Goal: Transaction & Acquisition: Purchase product/service

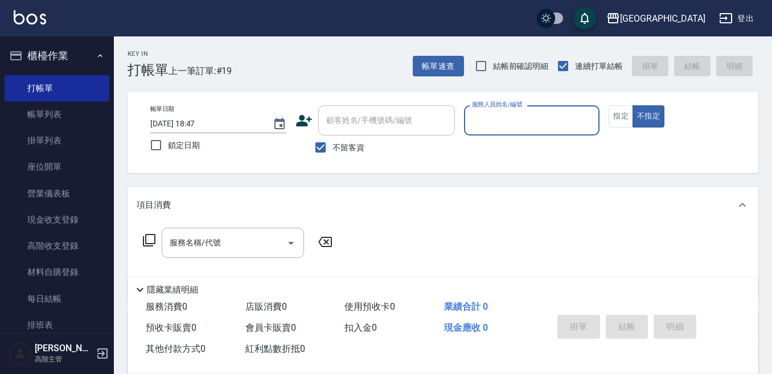
click at [529, 120] on input "服務人員姓名/編號" at bounding box center [532, 121] width 126 height 20
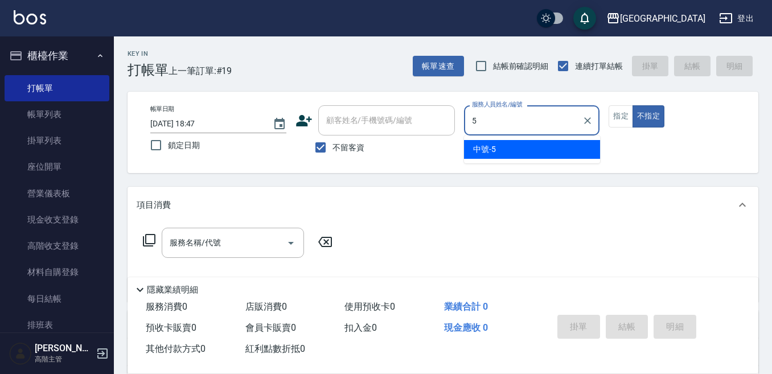
type input "中號-5"
type button "false"
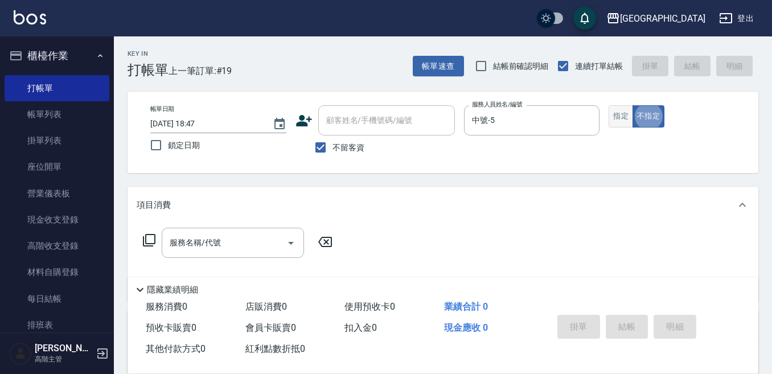
click at [621, 116] on button "指定" at bounding box center [621, 116] width 24 height 22
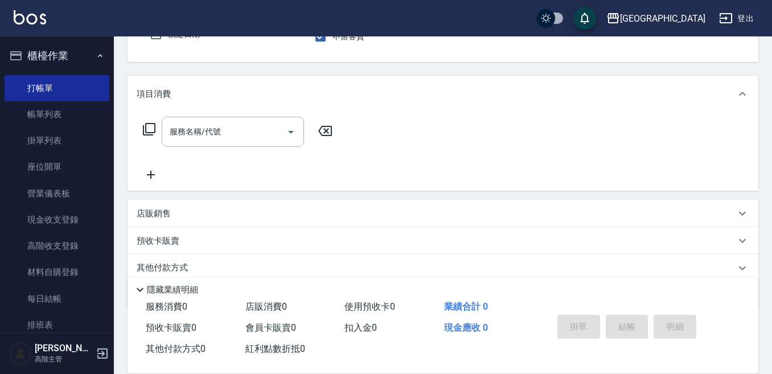
scroll to position [114, 0]
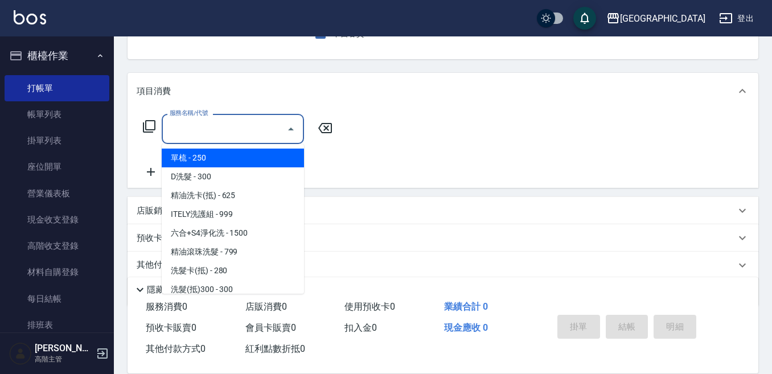
click at [197, 122] on input "服務名稱/代號" at bounding box center [224, 129] width 115 height 20
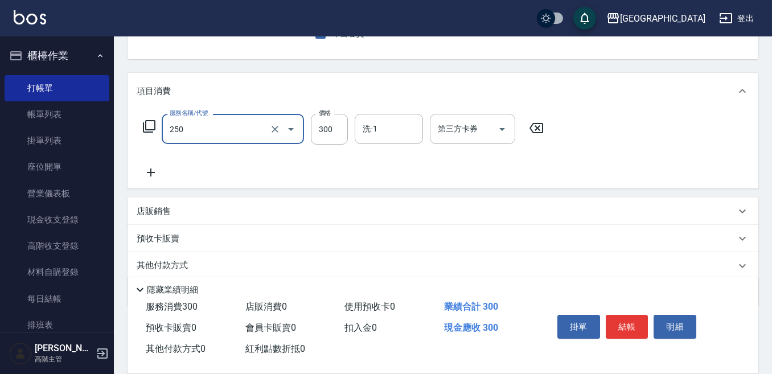
type input "日式洗髮(250)"
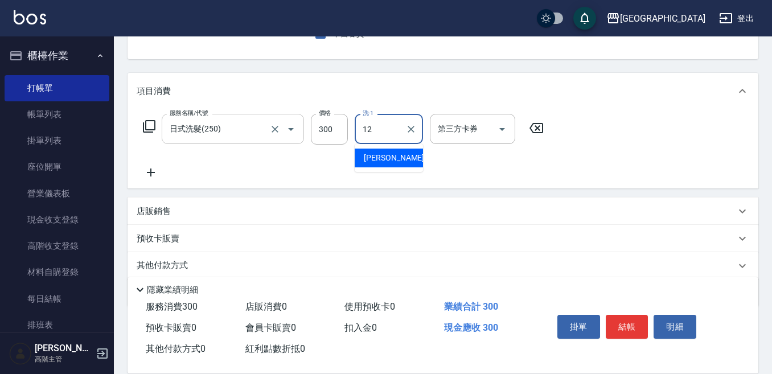
type input "Emily-12"
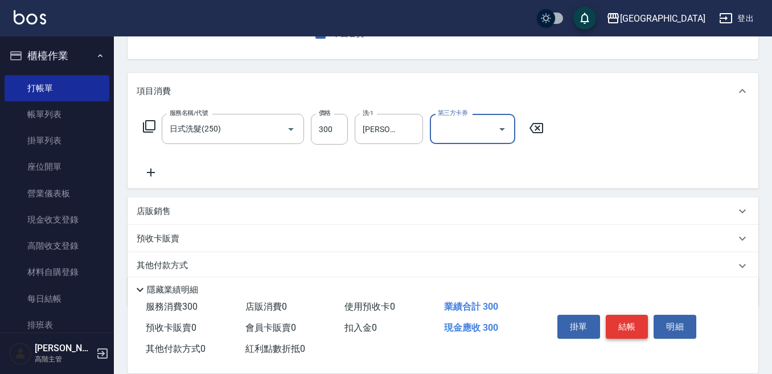
click at [627, 324] on button "結帳" at bounding box center [627, 327] width 43 height 24
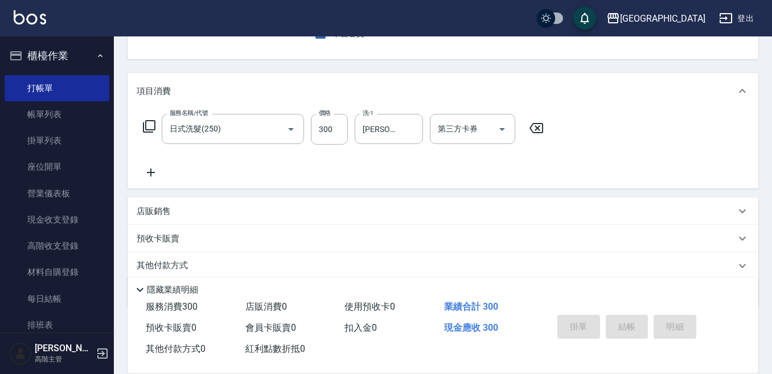
type input "2025/09/07 19:28"
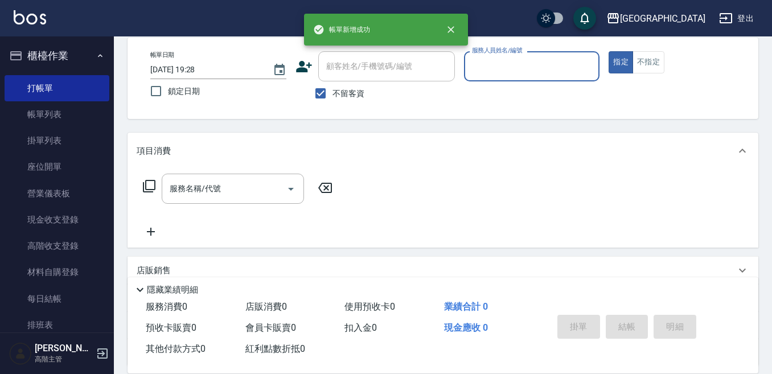
scroll to position [54, 0]
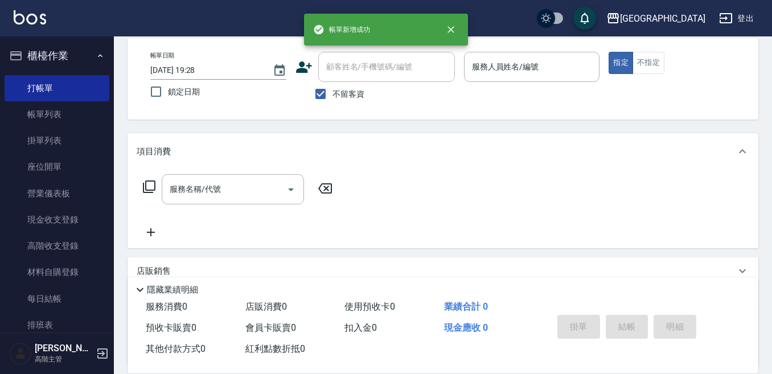
click at [539, 39] on div "帳單日期 2025/09/07 19:28 鎖定日期 顧客姓名/手機號碼/編號 顧客姓名/手機號碼/編號 不留客資 服務人員姓名/編號 服務人員姓名/編號 指…" at bounding box center [443, 78] width 631 height 81
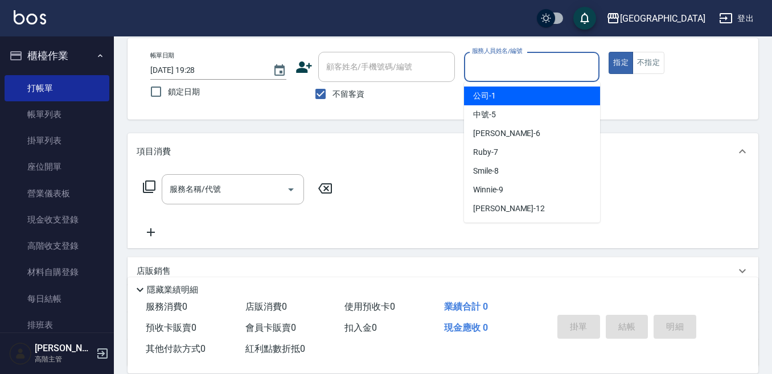
click at [535, 63] on input "服務人員姓名/編號" at bounding box center [532, 67] width 126 height 20
type input "5"
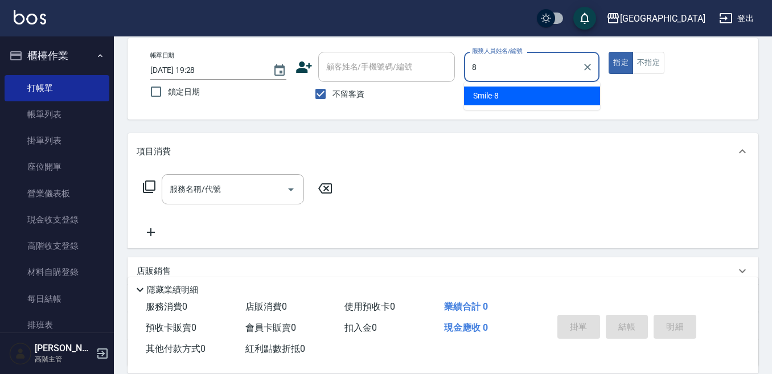
type input "Smile-8"
type button "true"
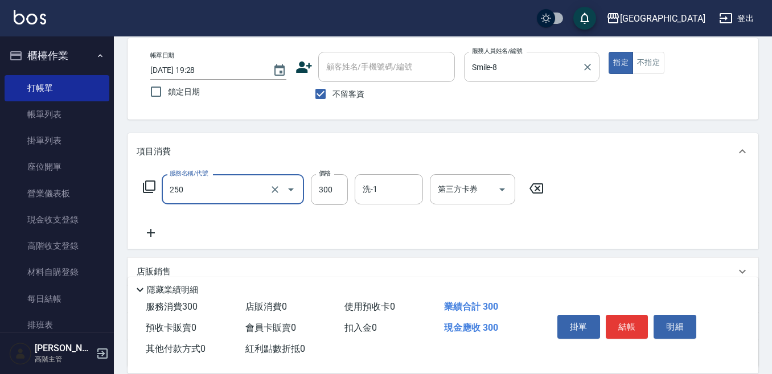
type input "日式洗髮(250)"
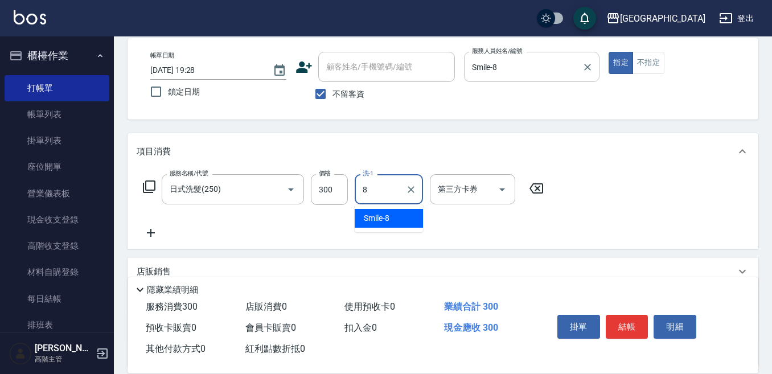
type input "Smile-8"
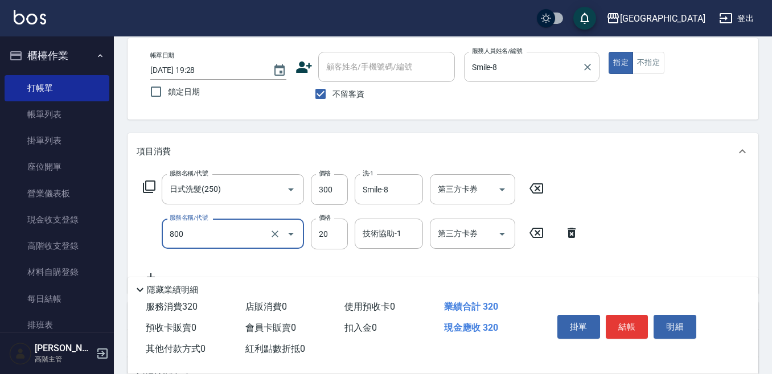
type input "潤絲精(800)"
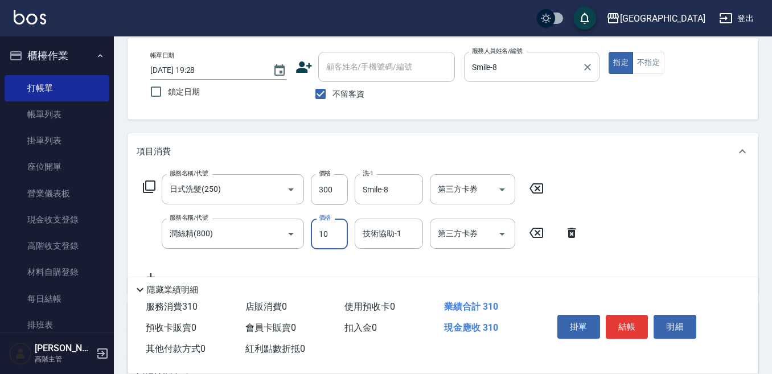
type input "10"
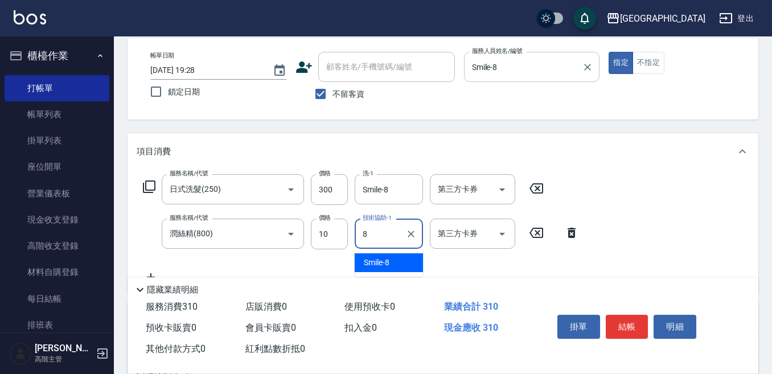
type input "Smile-8"
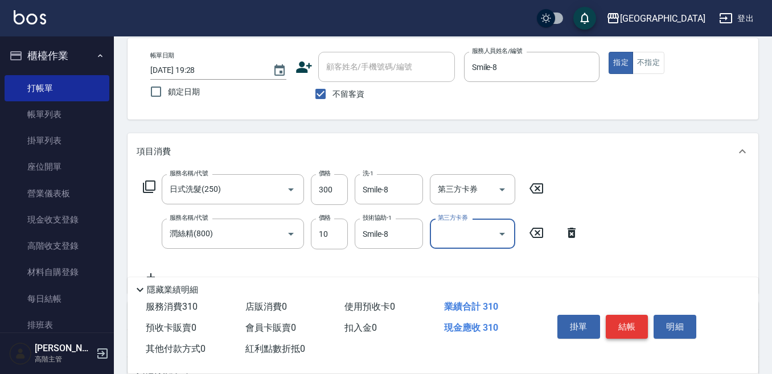
click at [645, 317] on button "結帳" at bounding box center [627, 327] width 43 height 24
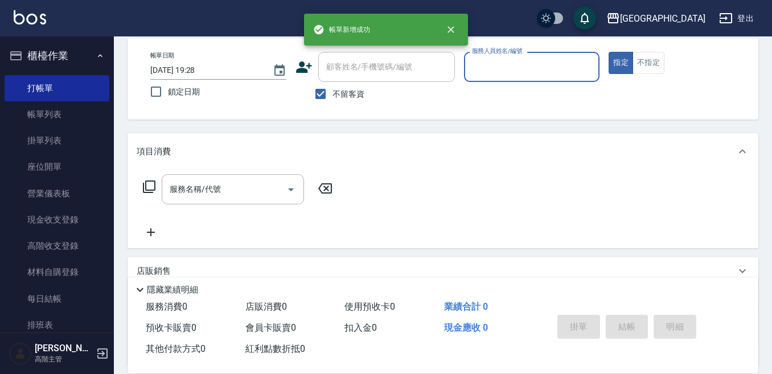
click at [521, 69] on input "服務人員姓名/編號" at bounding box center [532, 67] width 126 height 20
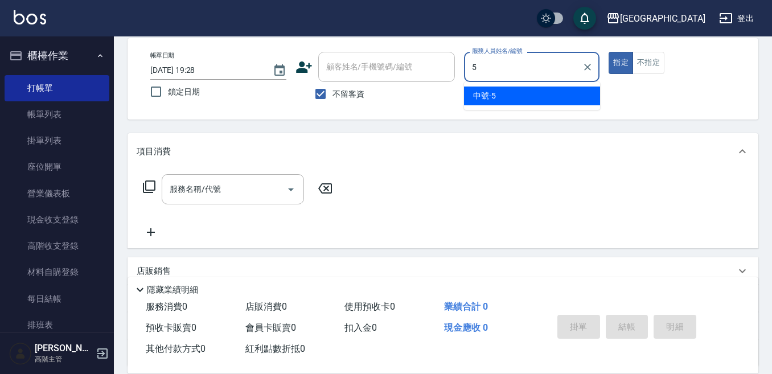
type input "中號-5"
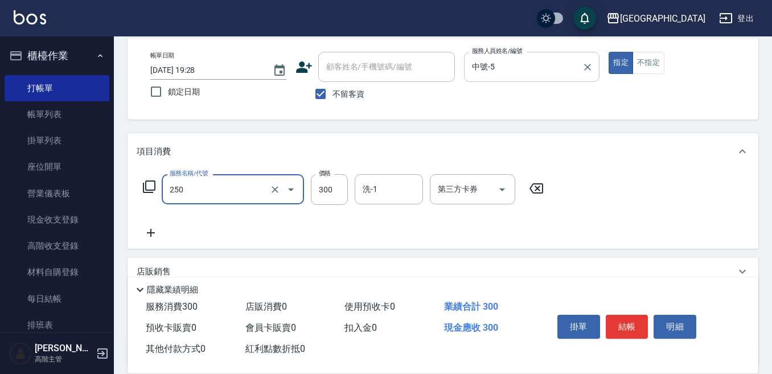
type input "日式洗髮(250)"
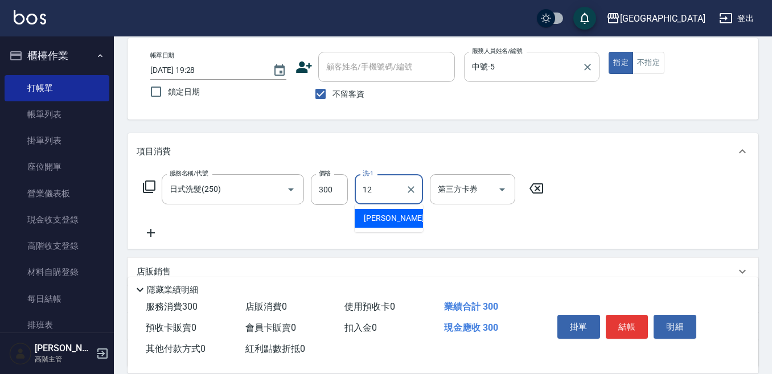
type input "Emily-12"
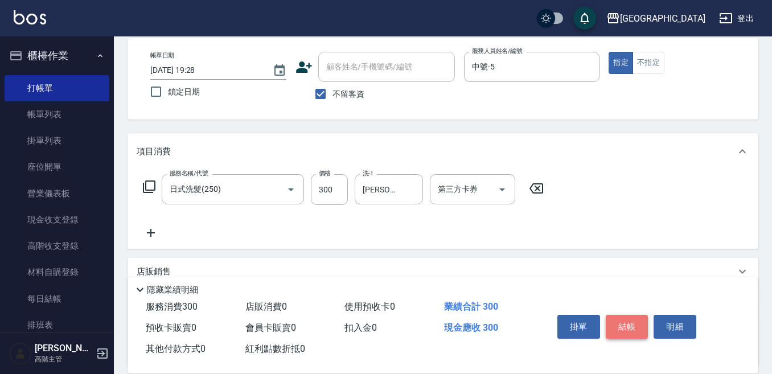
click at [632, 316] on button "結帳" at bounding box center [627, 327] width 43 height 24
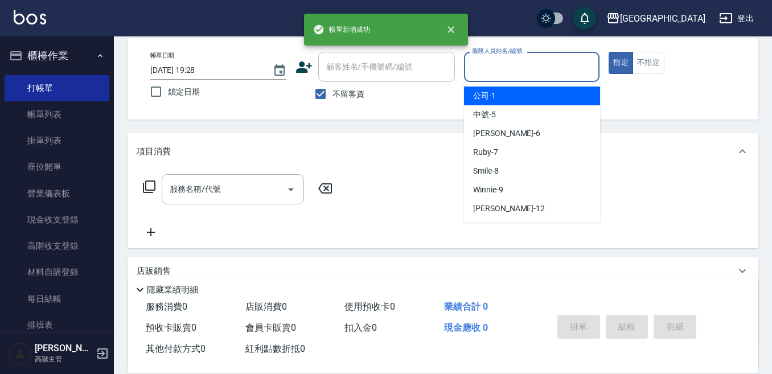
click at [569, 72] on input "服務人員姓名/編號" at bounding box center [532, 67] width 126 height 20
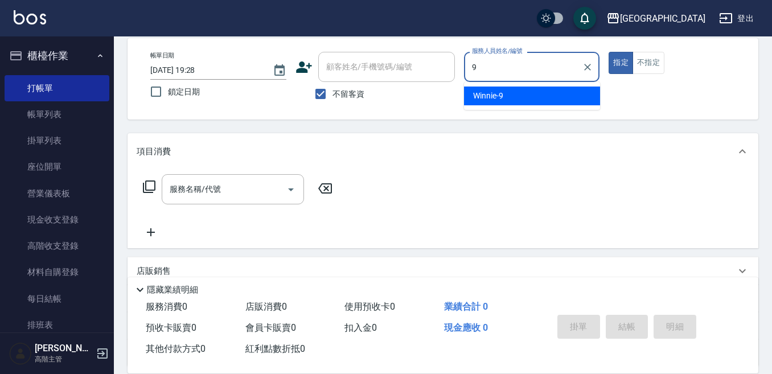
type input "Winnie-9"
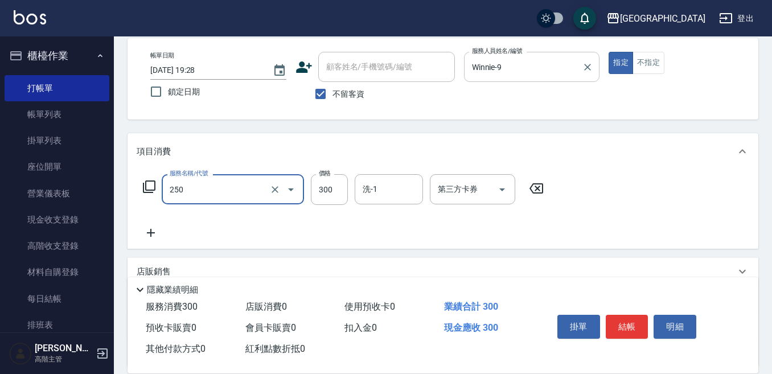
type input "日式洗髮(250)"
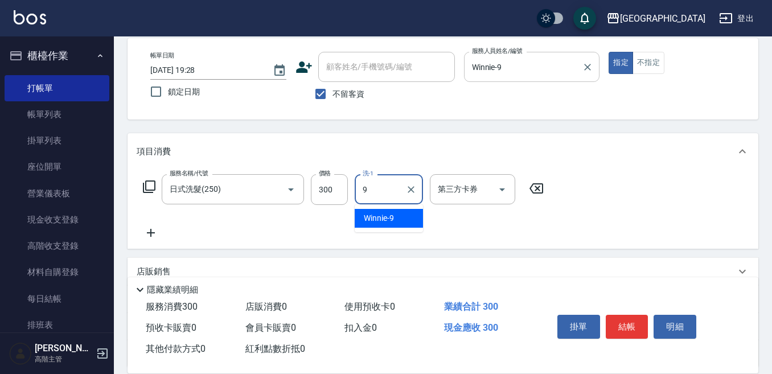
type input "Winnie-9"
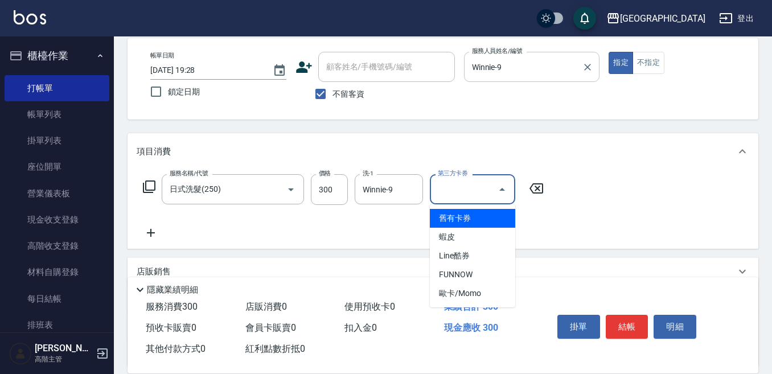
type input "舊有卡券"
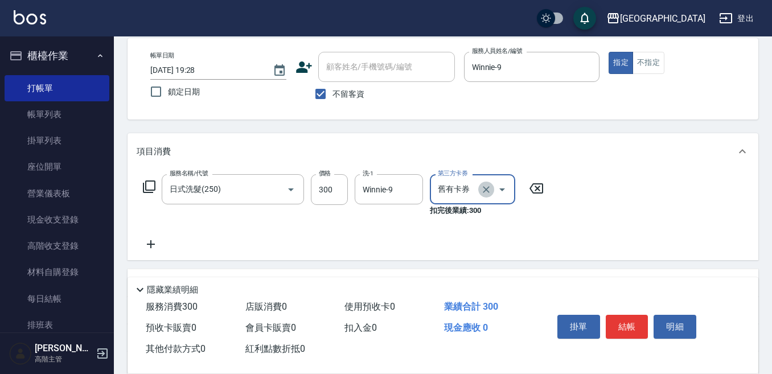
click at [486, 190] on icon "Clear" at bounding box center [486, 189] width 7 height 7
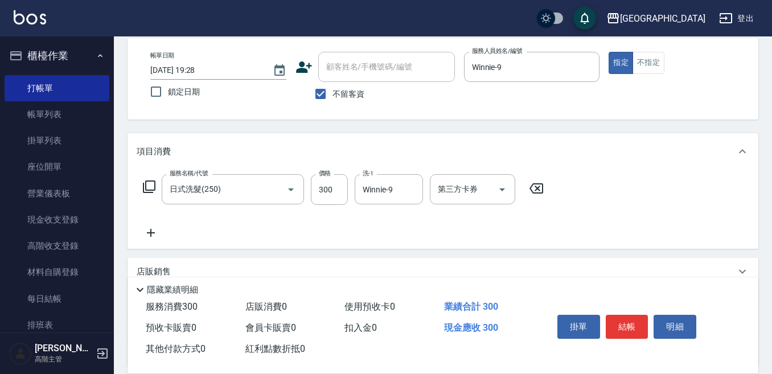
click at [150, 232] on icon at bounding box center [151, 233] width 28 height 14
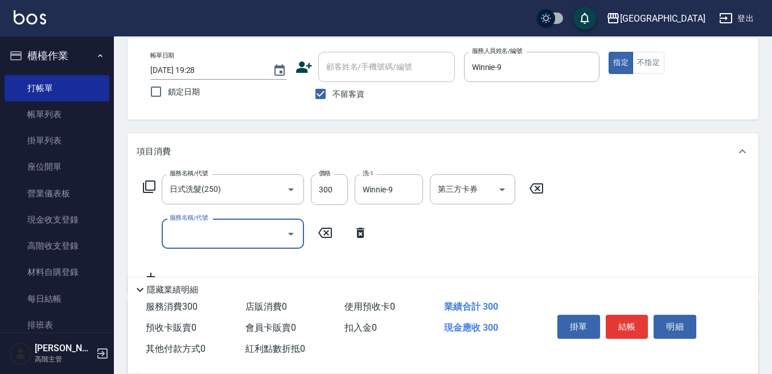
click at [177, 227] on input "服務名稱/代號" at bounding box center [224, 234] width 115 height 20
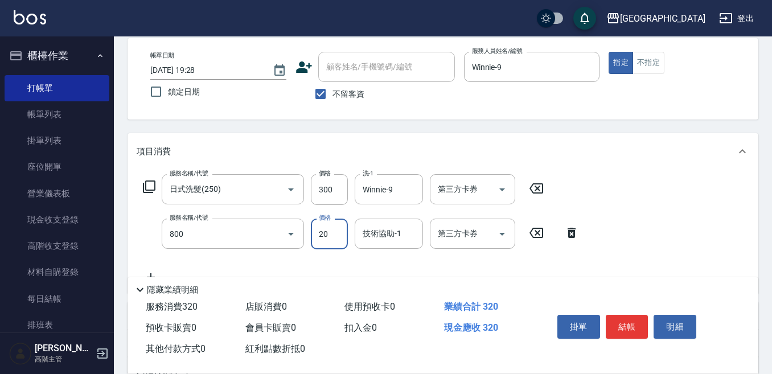
type input "潤絲精(800)"
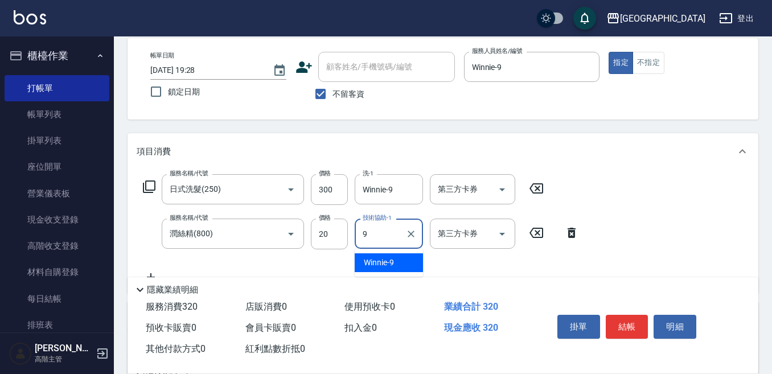
type input "Winnie-9"
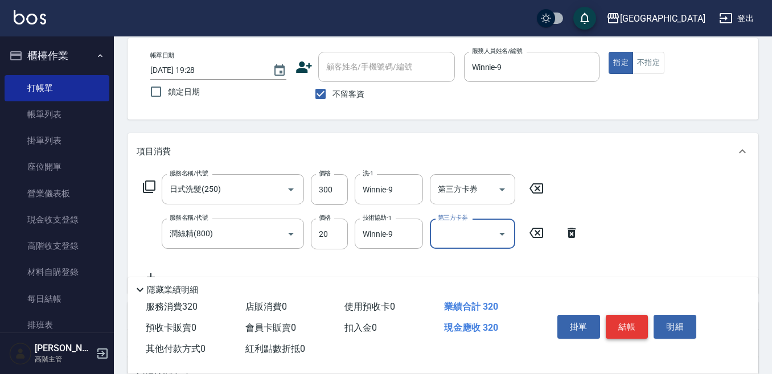
click at [625, 322] on button "結帳" at bounding box center [627, 327] width 43 height 24
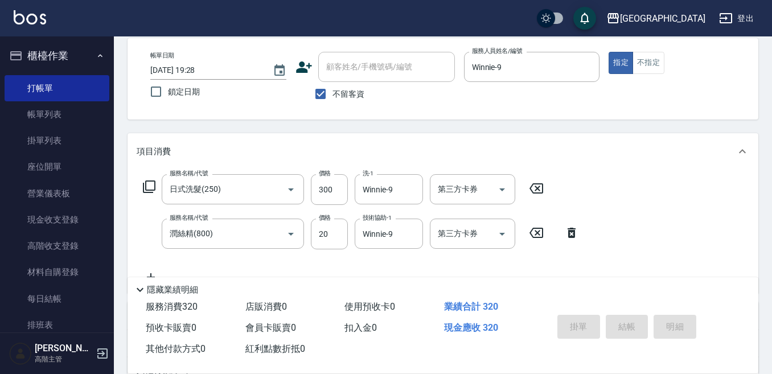
type input "2025/09/07 19:29"
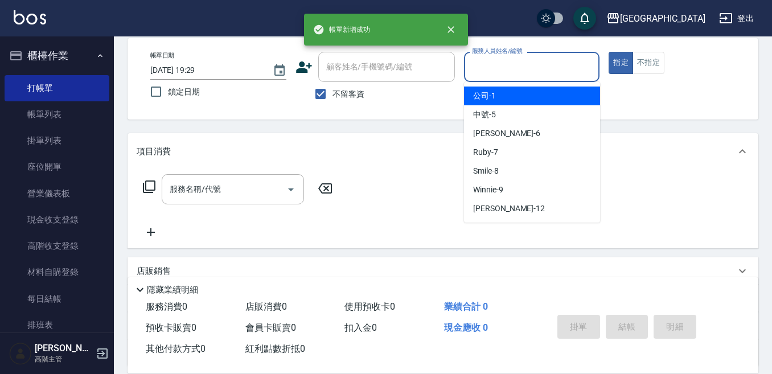
click at [548, 64] on input "服務人員姓名/編號" at bounding box center [532, 67] width 126 height 20
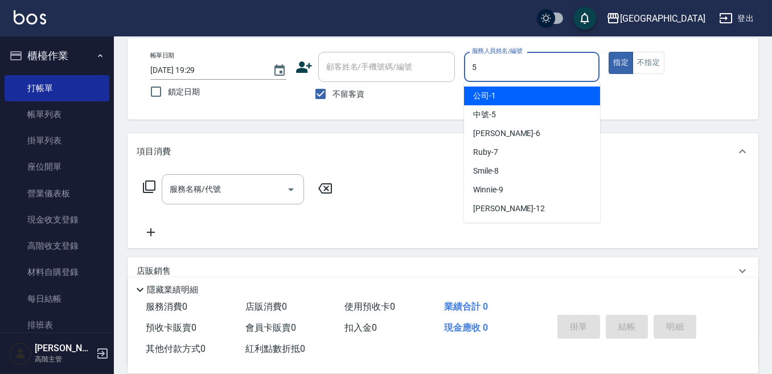
type input "中號-5"
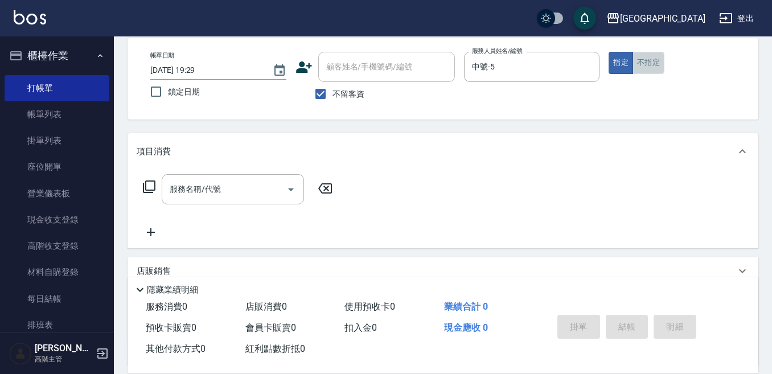
drag, startPoint x: 658, startPoint y: 64, endPoint x: 514, endPoint y: 142, distance: 163.9
click at [655, 64] on button "不指定" at bounding box center [649, 63] width 32 height 22
click at [253, 187] on input "服務名稱/代號" at bounding box center [224, 189] width 115 height 20
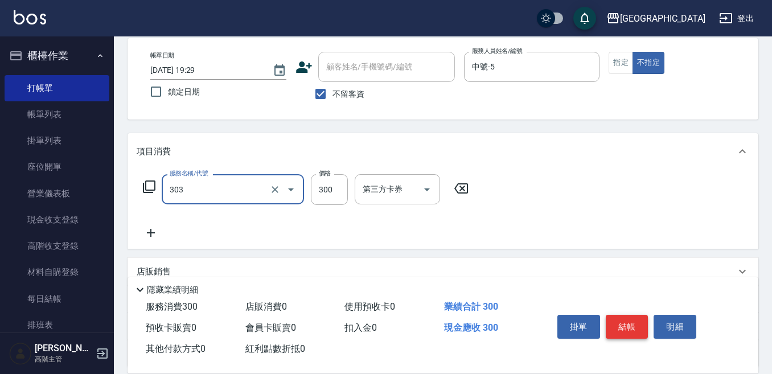
type input "剪髮300(303)"
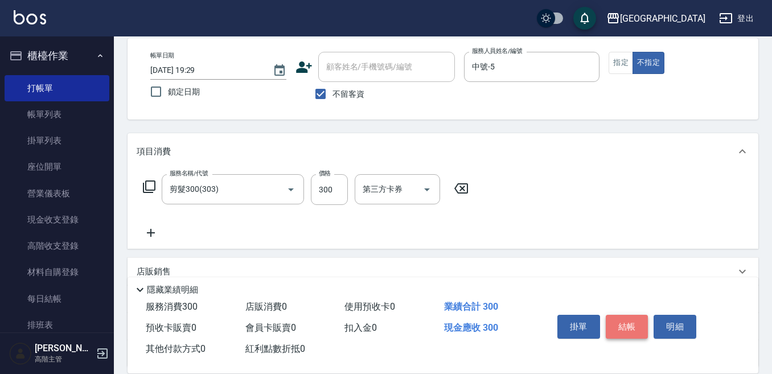
click at [621, 325] on button "結帳" at bounding box center [627, 327] width 43 height 24
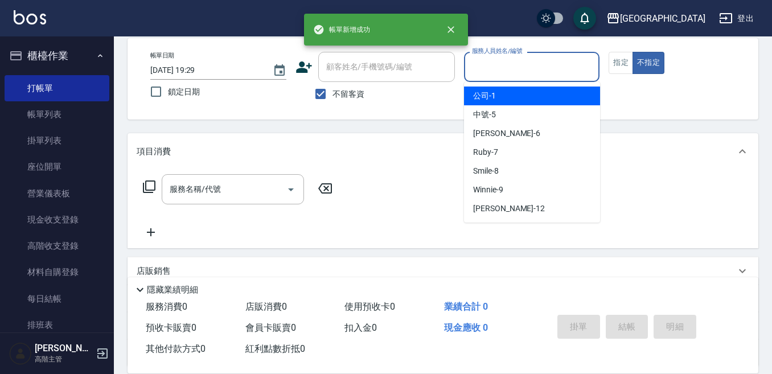
drag, startPoint x: 550, startPoint y: 66, endPoint x: 551, endPoint y: 71, distance: 5.8
click at [551, 67] on input "服務人員姓名/編號" at bounding box center [532, 67] width 126 height 20
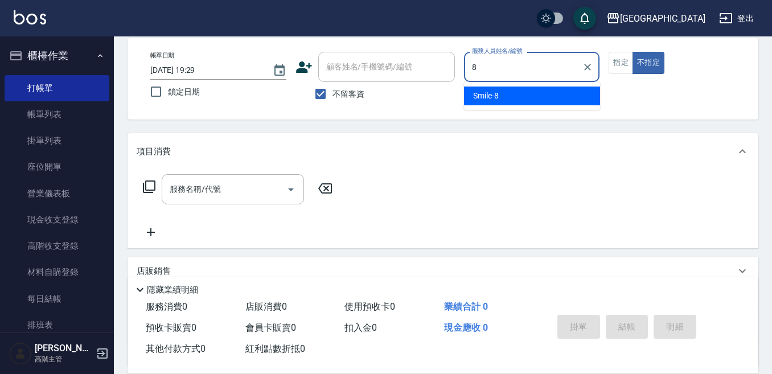
type input "Smile-8"
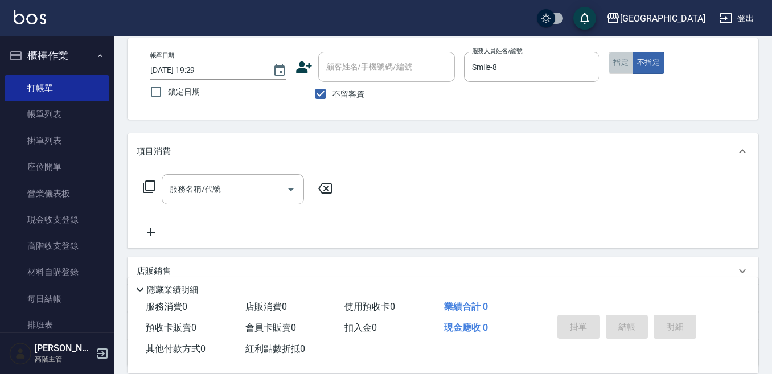
click at [615, 53] on button "指定" at bounding box center [621, 63] width 24 height 22
drag, startPoint x: 222, startPoint y: 177, endPoint x: 218, endPoint y: 190, distance: 13.7
click at [218, 190] on div "服務名稱/代號" at bounding box center [233, 189] width 142 height 30
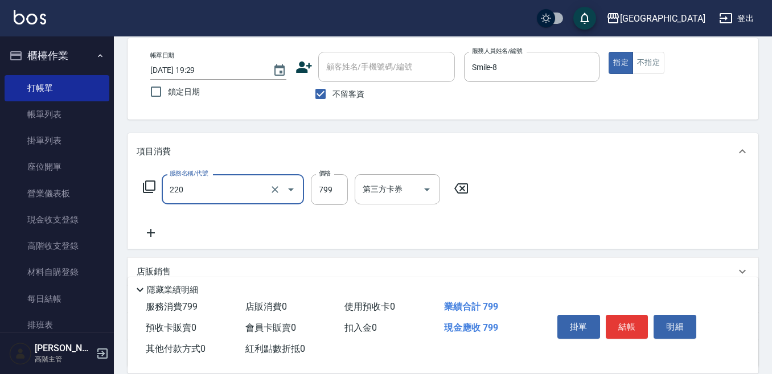
type input "精油滾珠洗髮(220)"
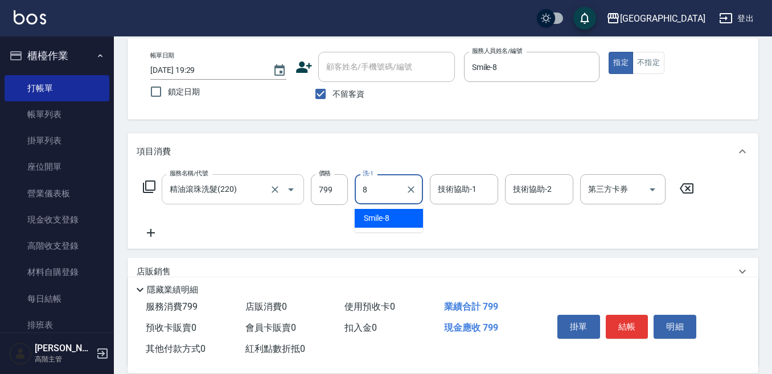
type input "Smile-8"
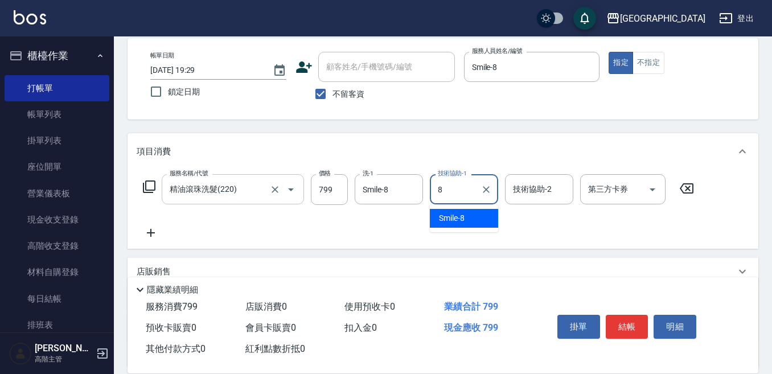
type input "Smile-8"
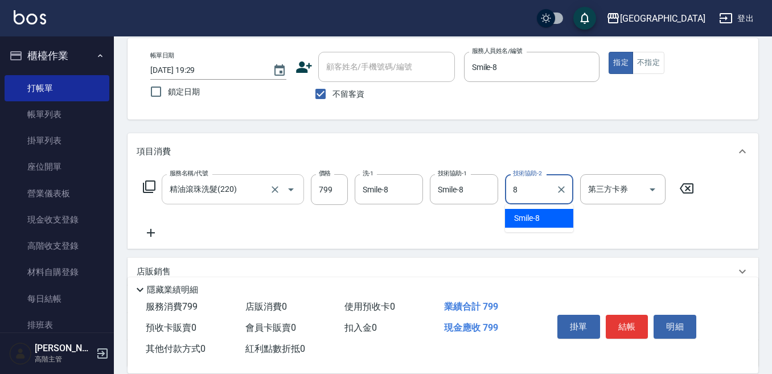
type input "Smile-8"
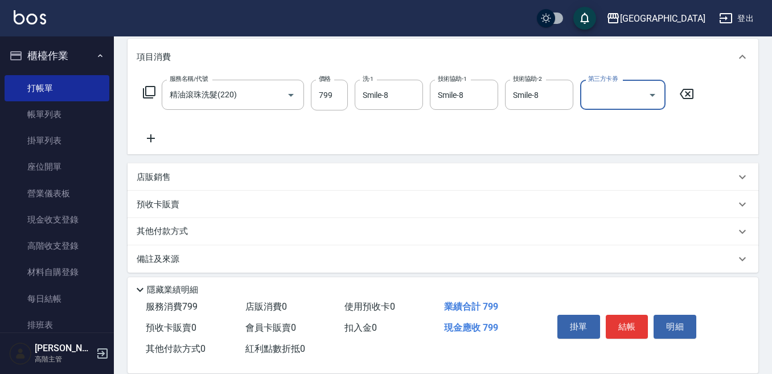
scroll to position [156, 0]
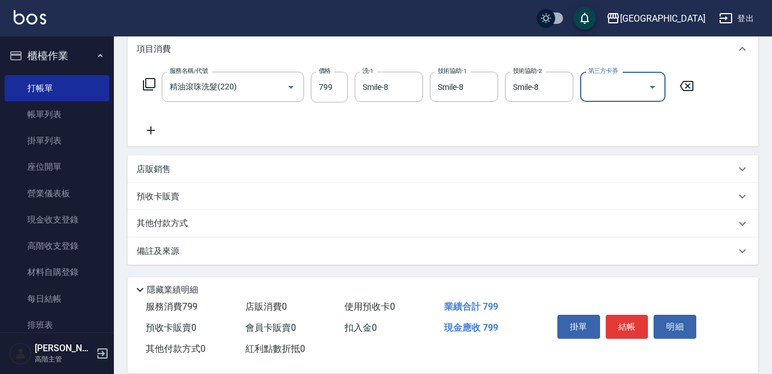
click at [172, 223] on p "其他付款方式" at bounding box center [165, 224] width 57 height 13
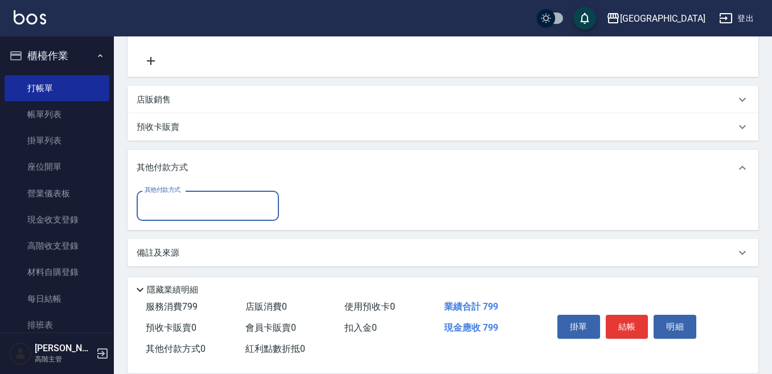
scroll to position [227, 0]
click at [205, 202] on input "其他付款方式" at bounding box center [208, 204] width 132 height 20
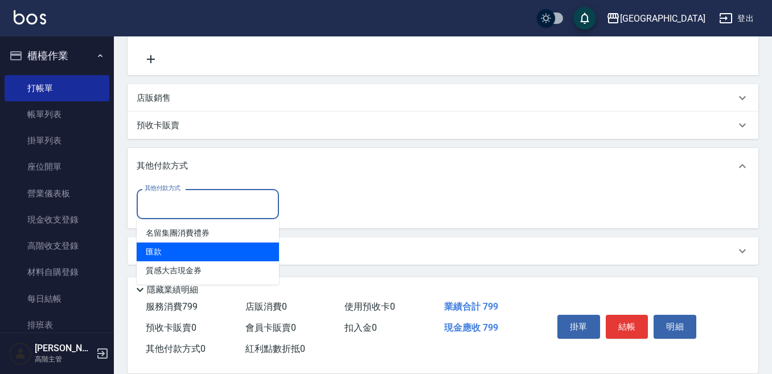
click at [154, 255] on span "匯款" at bounding box center [208, 252] width 142 height 19
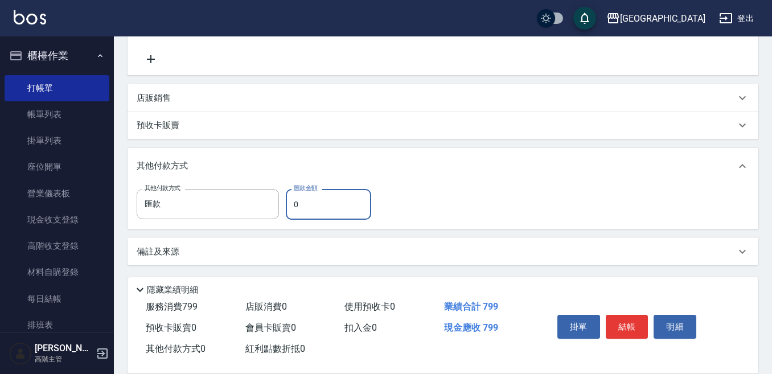
type input "匯款"
click at [330, 208] on input "0" at bounding box center [328, 204] width 85 height 31
type input "799"
click at [617, 320] on button "結帳" at bounding box center [627, 327] width 43 height 24
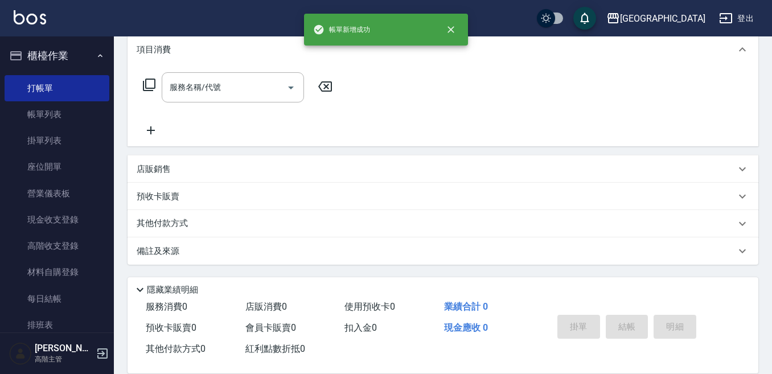
scroll to position [0, 0]
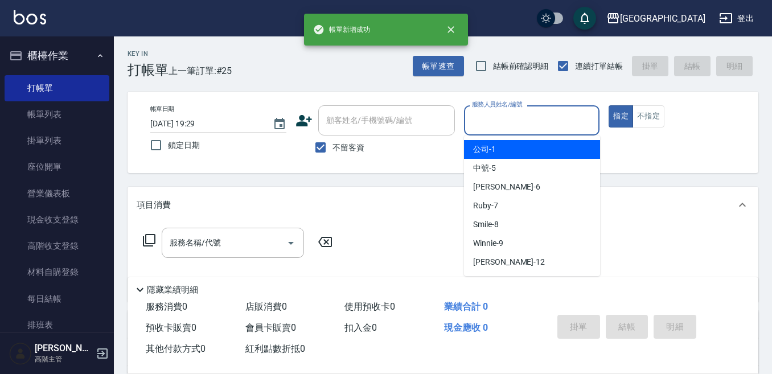
click at [552, 119] on input "服務人員姓名/編號" at bounding box center [532, 121] width 126 height 20
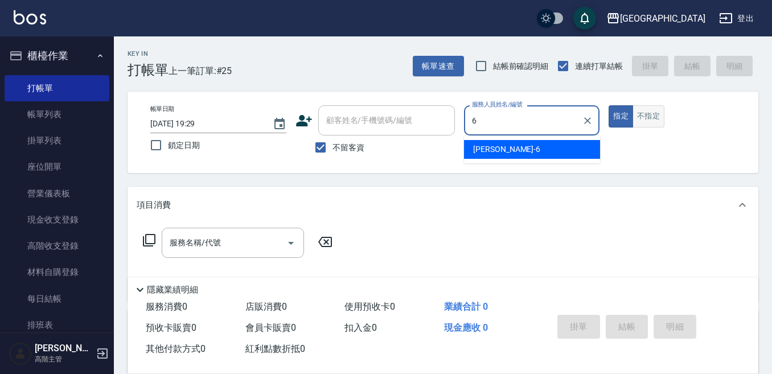
type input "6"
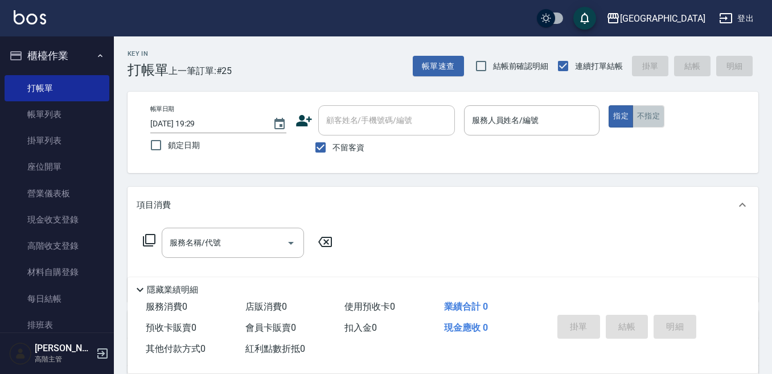
click at [647, 119] on button "不指定" at bounding box center [649, 116] width 32 height 22
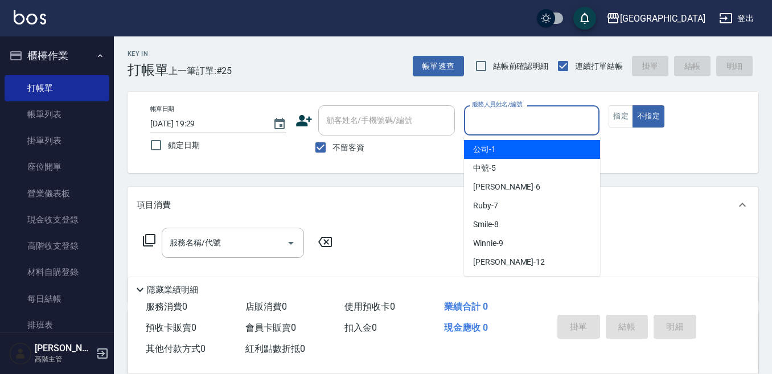
click at [572, 117] on input "服務人員姓名/編號" at bounding box center [532, 121] width 126 height 20
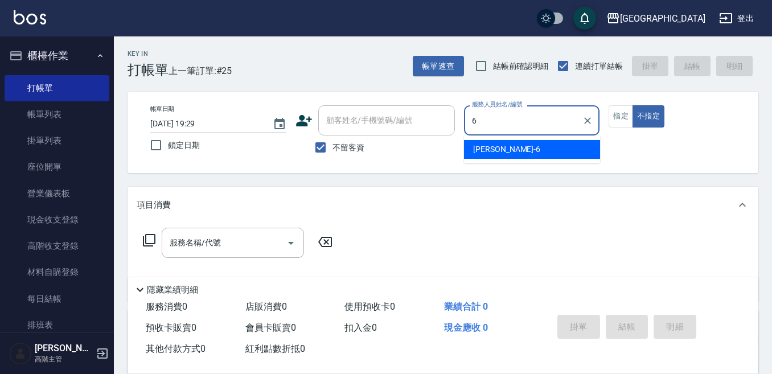
type input "Judy-6"
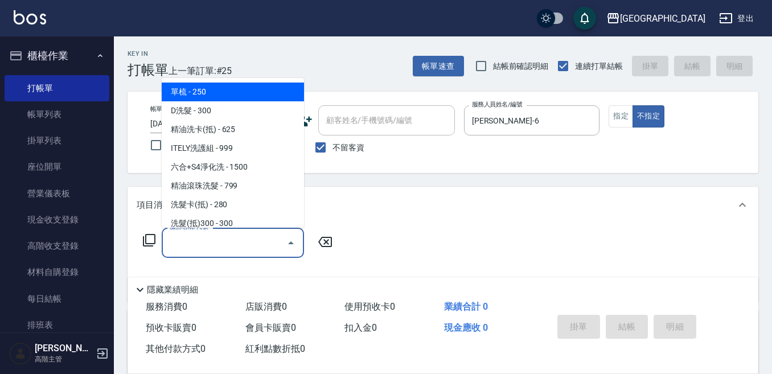
drag, startPoint x: 235, startPoint y: 239, endPoint x: 243, endPoint y: 234, distance: 10.0
click at [235, 237] on input "服務名稱/代號" at bounding box center [224, 243] width 115 height 20
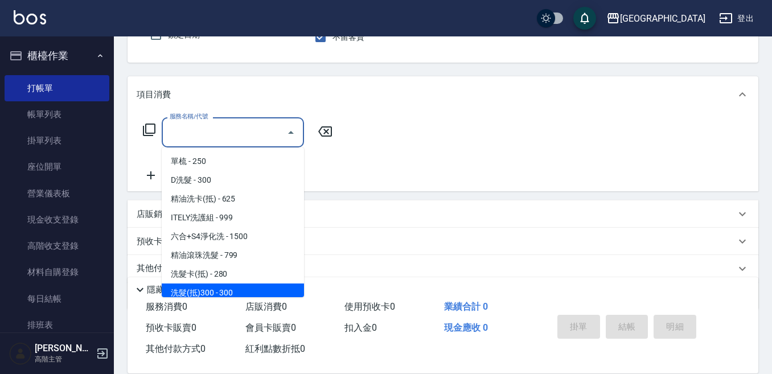
scroll to position [114, 0]
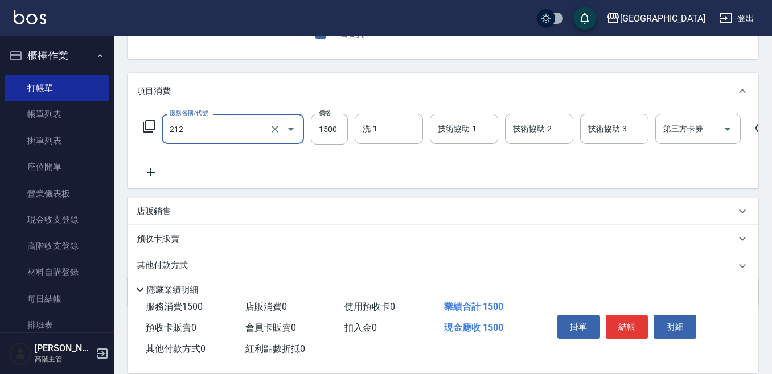
type input "六合+S4淨化洗(212)"
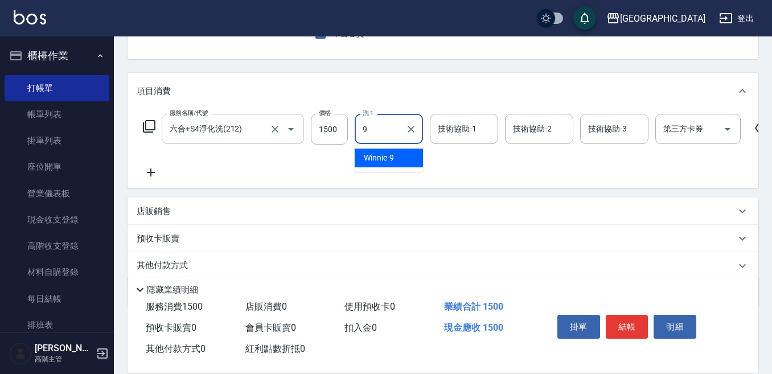
type input "Winnie-9"
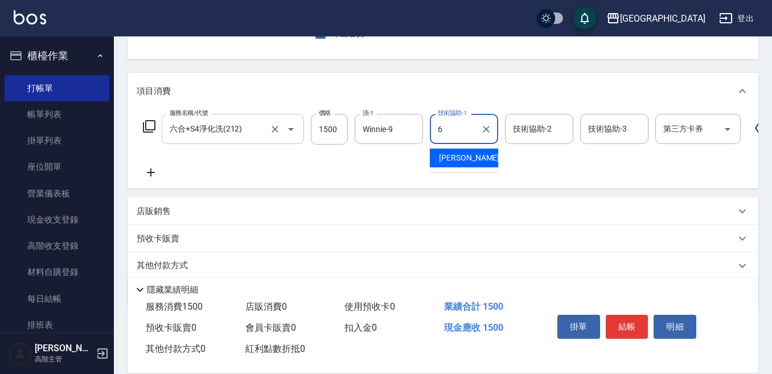
type input "Judy-6"
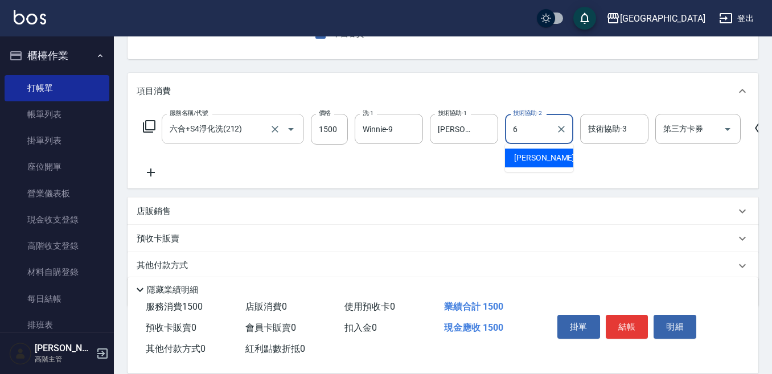
type input "Judy-6"
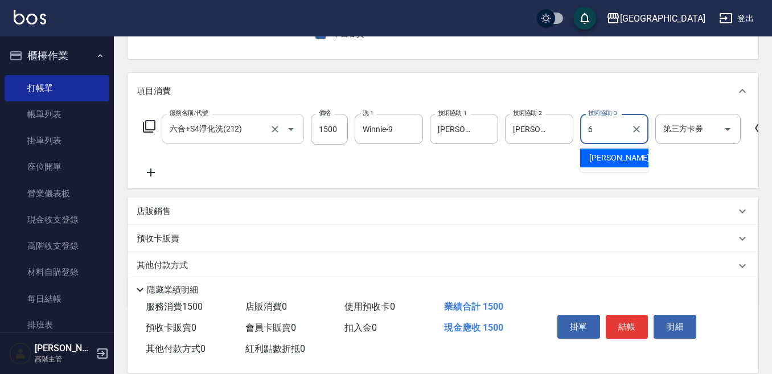
type input "Judy-6"
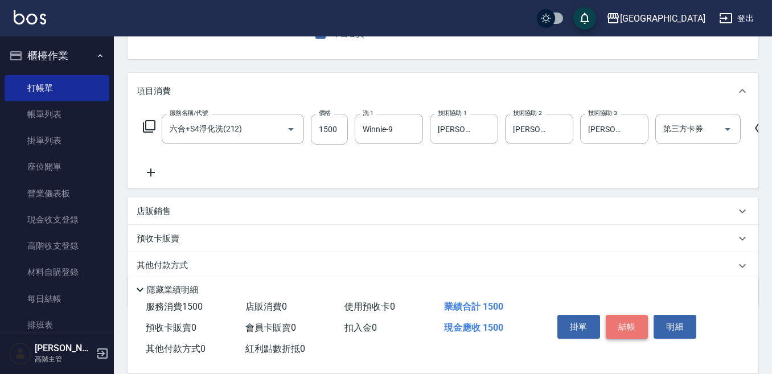
click at [627, 321] on button "結帳" at bounding box center [627, 327] width 43 height 24
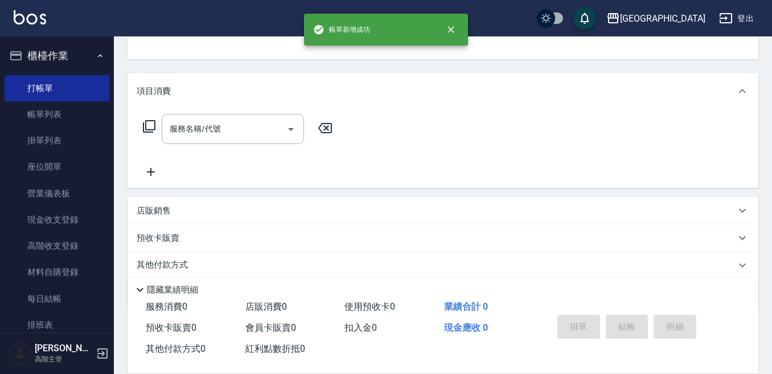
scroll to position [111, 0]
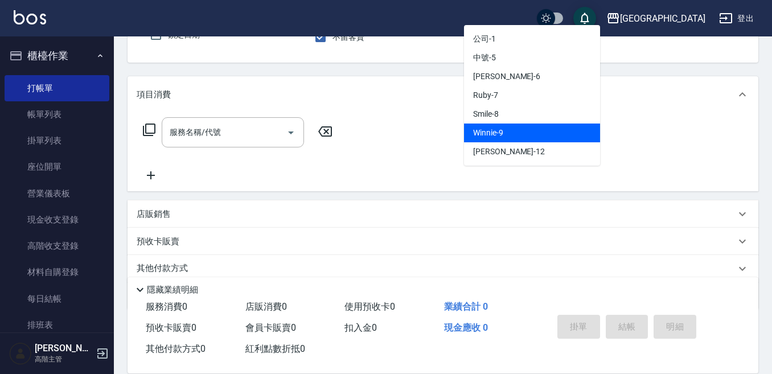
click at [544, 128] on div "Winnie -9" at bounding box center [532, 133] width 136 height 19
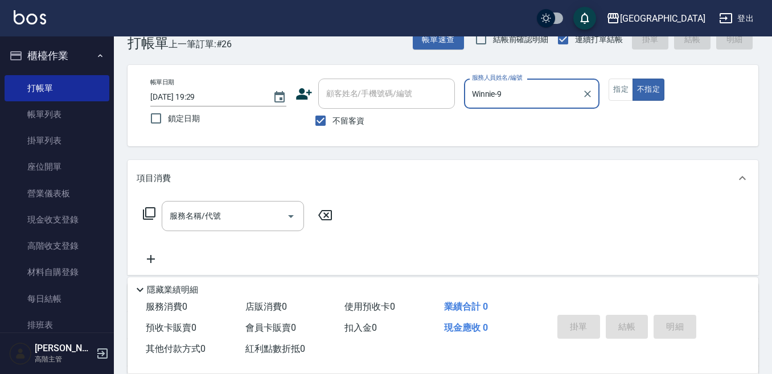
scroll to position [0, 0]
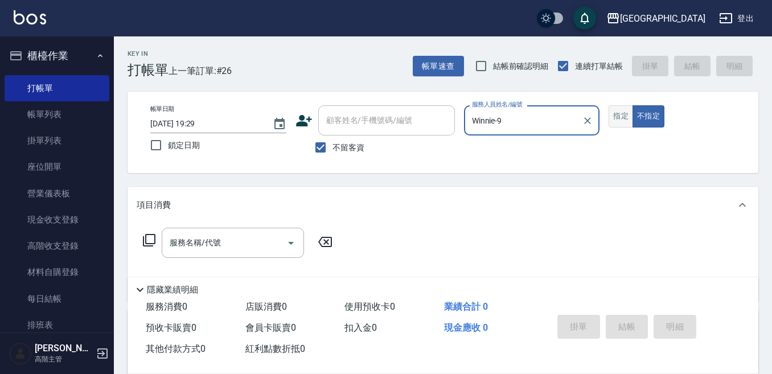
type input "Winnie-9"
click at [616, 107] on button "指定" at bounding box center [621, 116] width 24 height 22
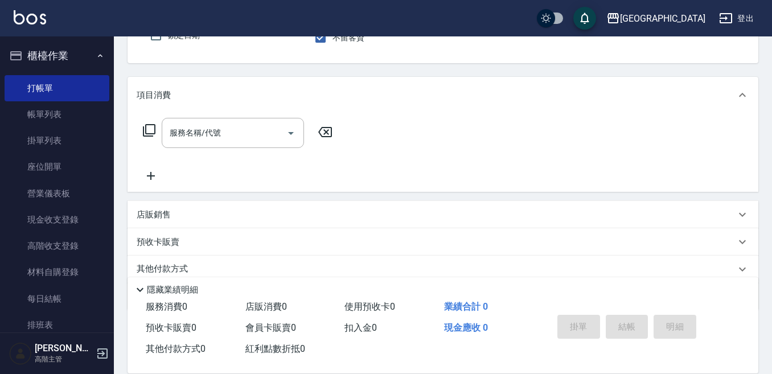
scroll to position [114, 0]
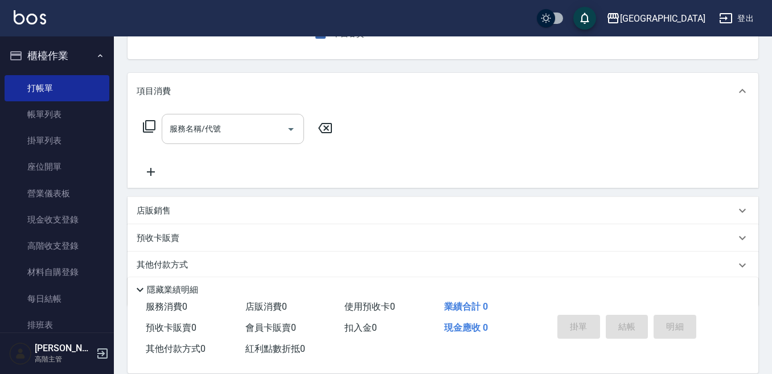
click at [277, 130] on input "服務名稱/代號" at bounding box center [224, 129] width 115 height 20
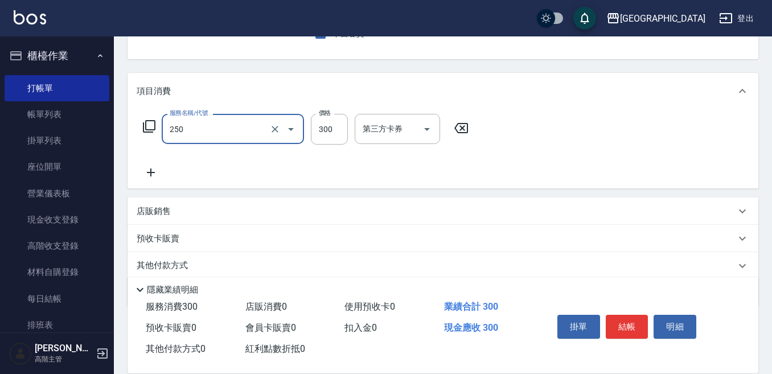
type input "日式洗髮(250)"
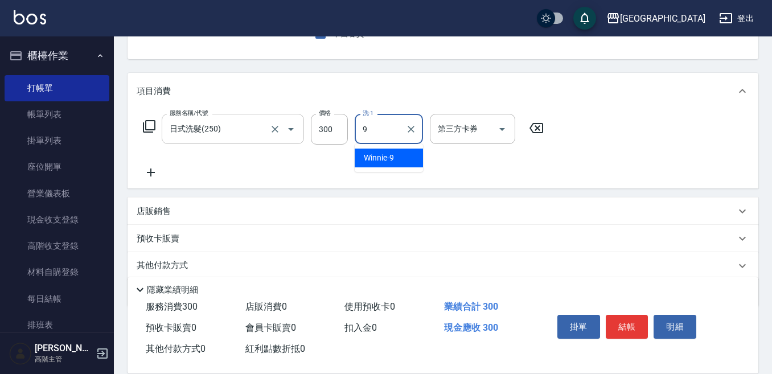
type input "Winnie-9"
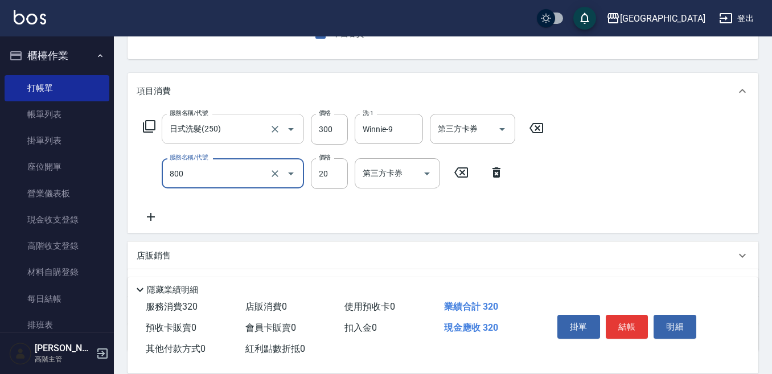
type input "潤絲精(800)"
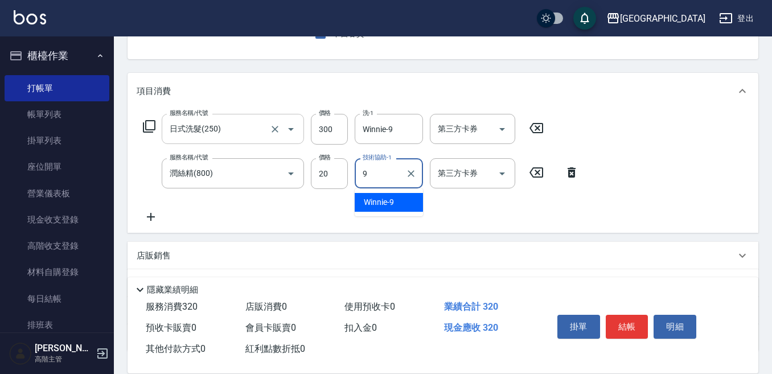
type input "Winnie-9"
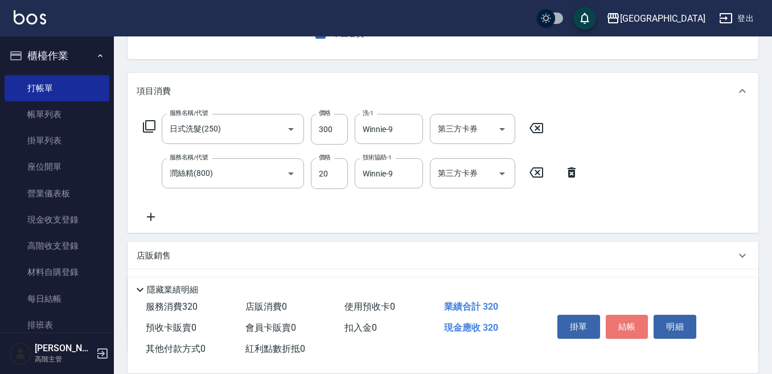
drag, startPoint x: 633, startPoint y: 320, endPoint x: 602, endPoint y: 306, distance: 34.7
click at [631, 318] on button "結帳" at bounding box center [627, 327] width 43 height 24
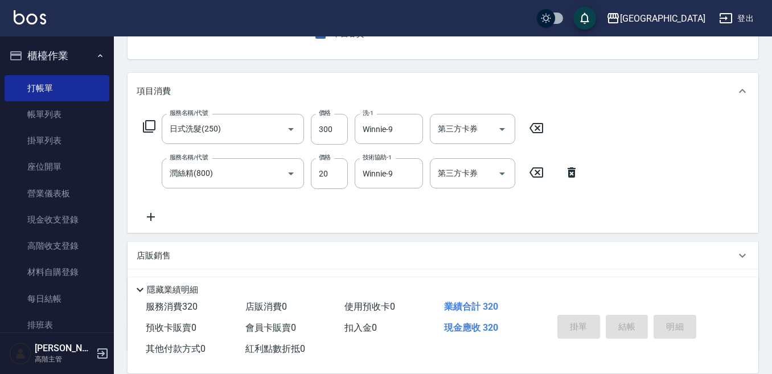
type input "2025/09/07 19:30"
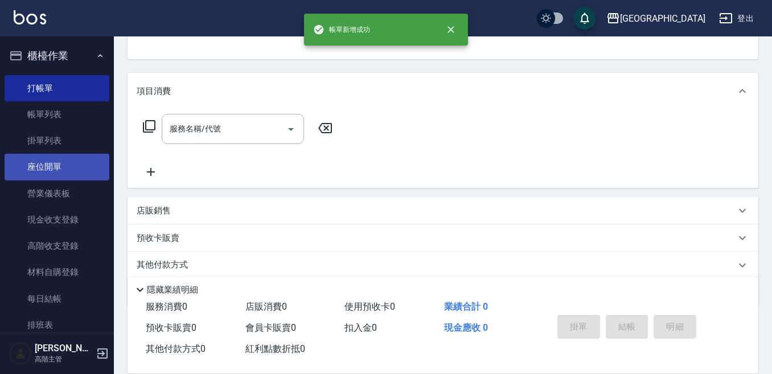
scroll to position [111, 0]
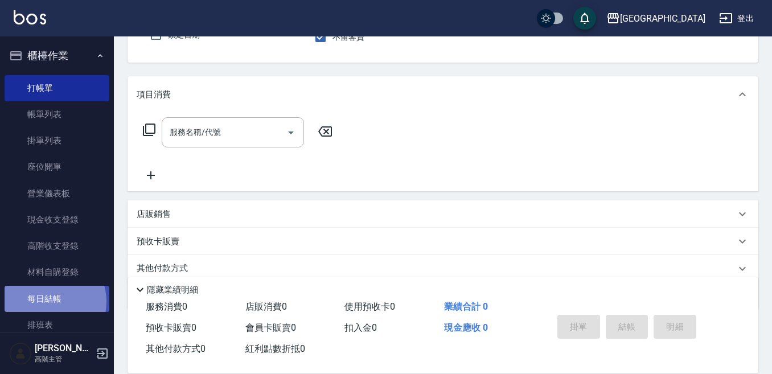
click at [51, 301] on link "每日結帳" at bounding box center [57, 299] width 105 height 26
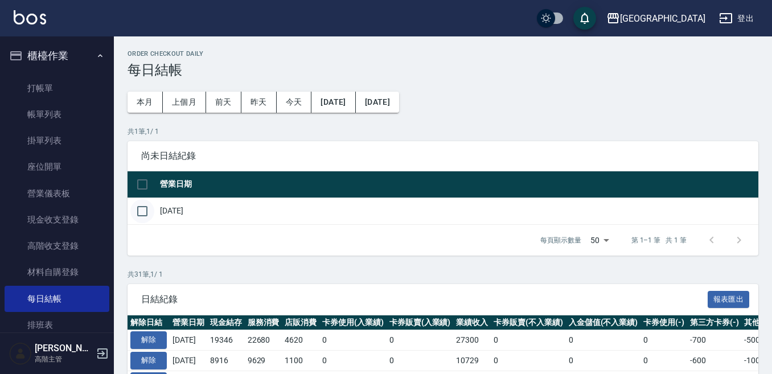
click at [141, 214] on input "checkbox" at bounding box center [142, 211] width 24 height 24
checkbox input "true"
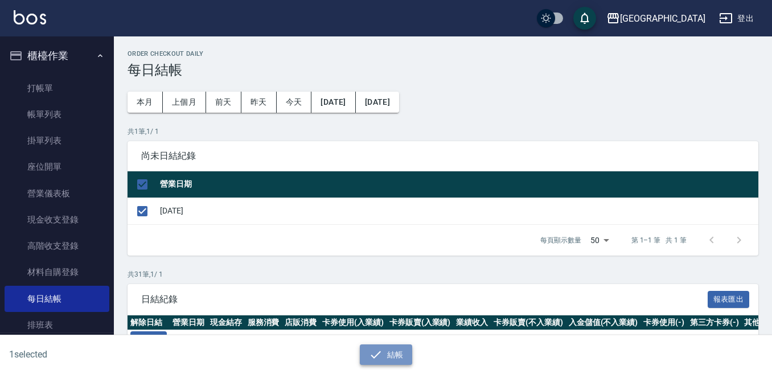
click at [393, 350] on button "結帳" at bounding box center [386, 355] width 53 height 21
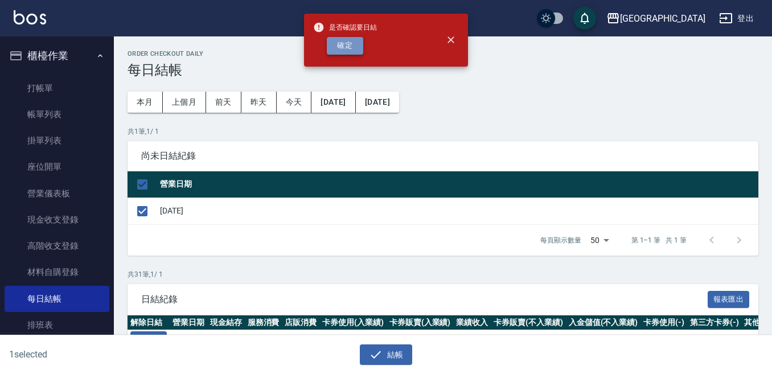
click at [342, 39] on button "確定" at bounding box center [345, 46] width 36 height 18
checkbox input "false"
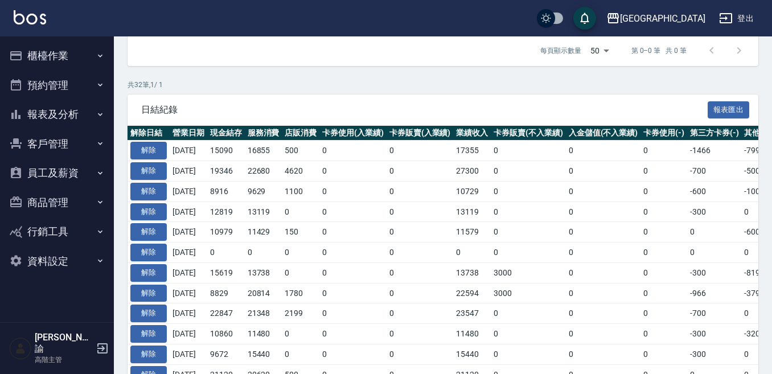
scroll to position [228, 0]
